Goal: Check status: Check status

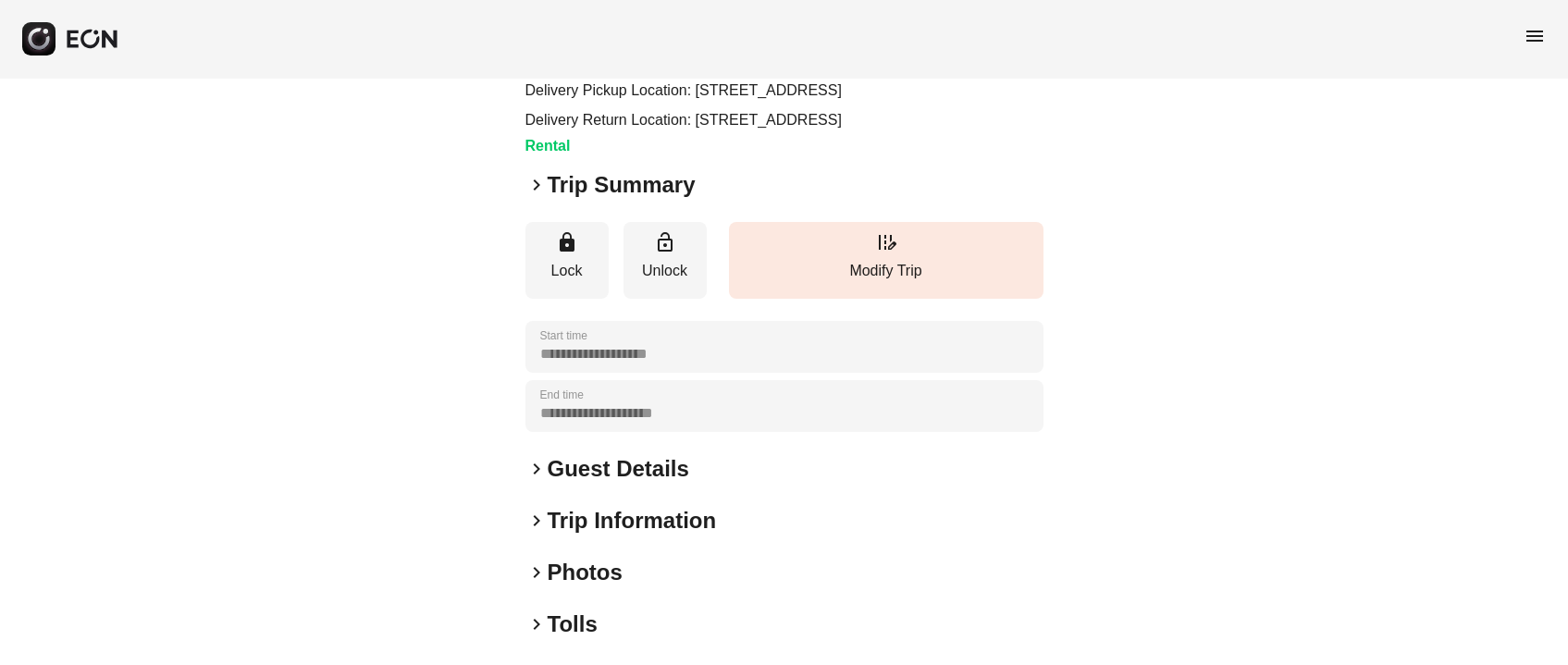
scroll to position [137, 0]
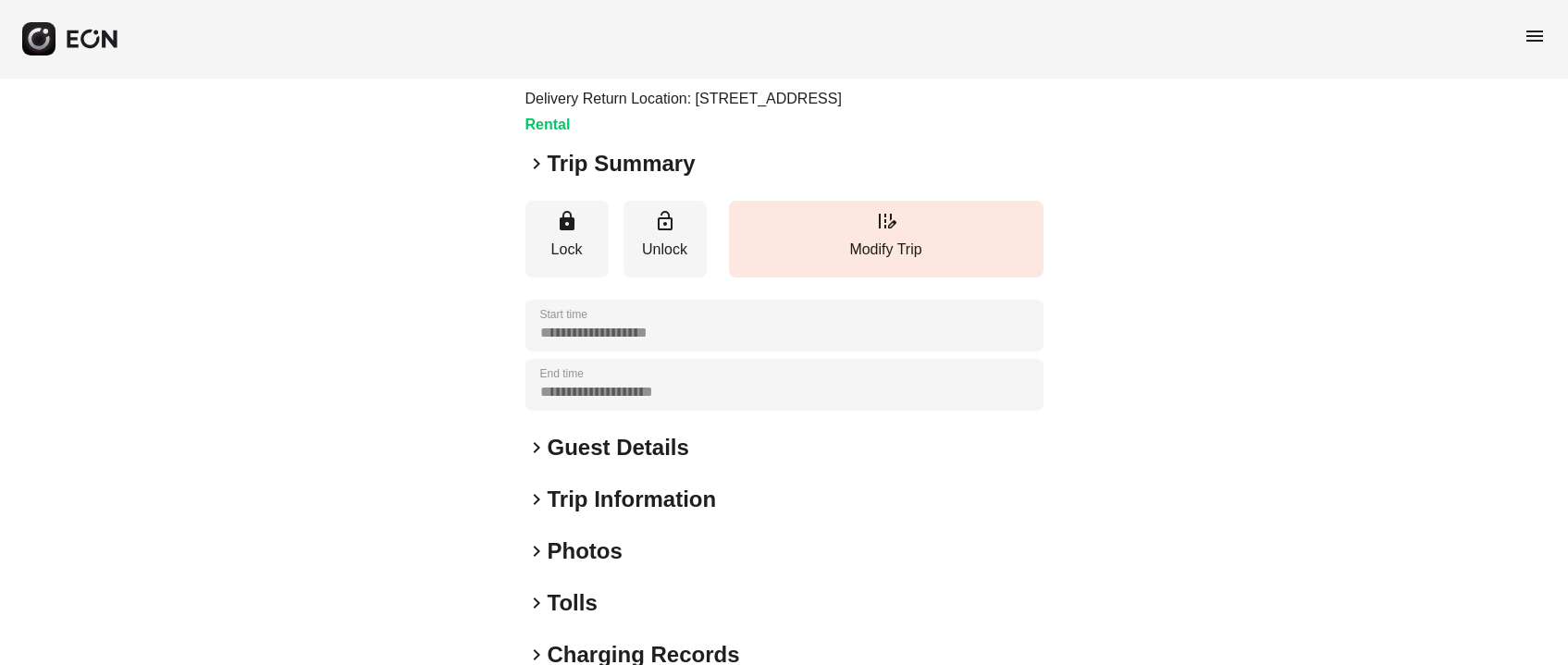
click at [564, 179] on h2 "Trip Summary" at bounding box center [621, 163] width 148 height 29
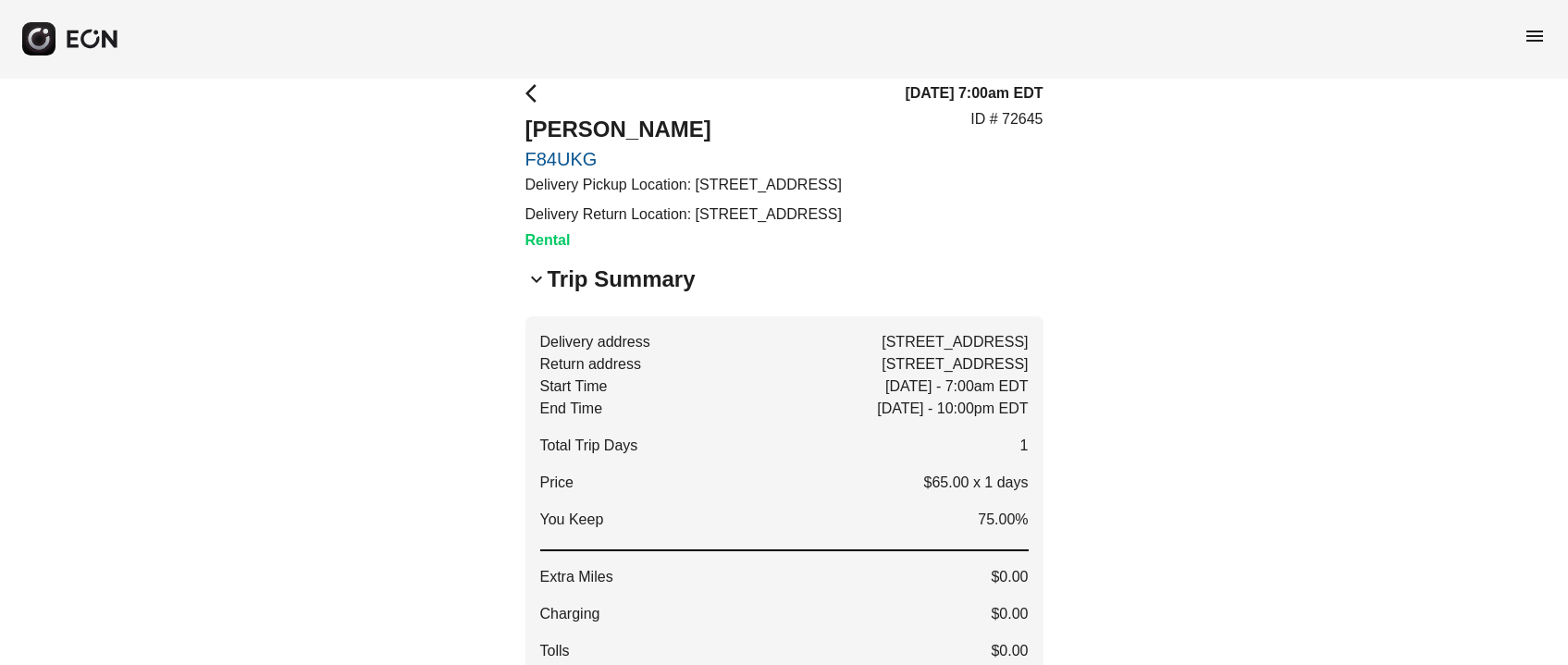
scroll to position [0, 0]
